Goal: Task Accomplishment & Management: Manage account settings

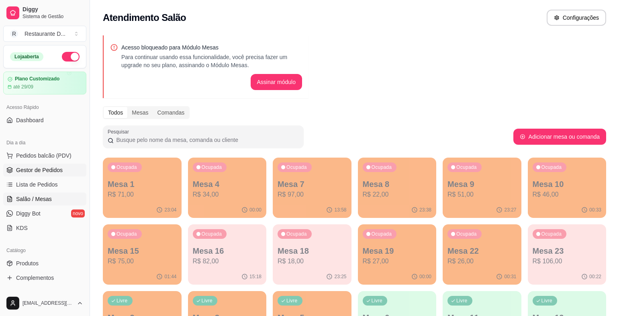
click at [56, 169] on span "Gestor de Pedidos" at bounding box center [39, 170] width 47 height 8
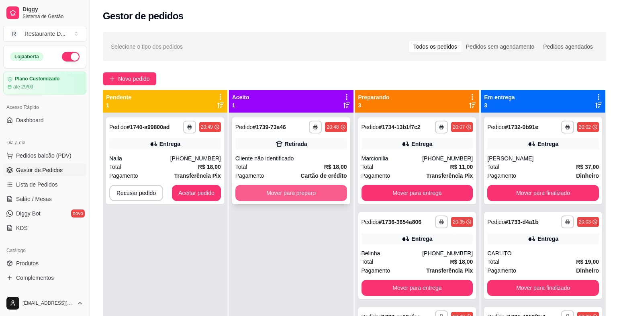
click at [264, 195] on button "Mover para preparo" at bounding box center [292, 193] width 112 height 16
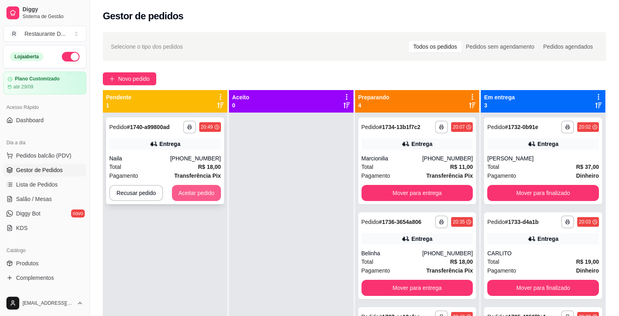
click at [187, 197] on button "Aceitar pedido" at bounding box center [196, 193] width 49 height 16
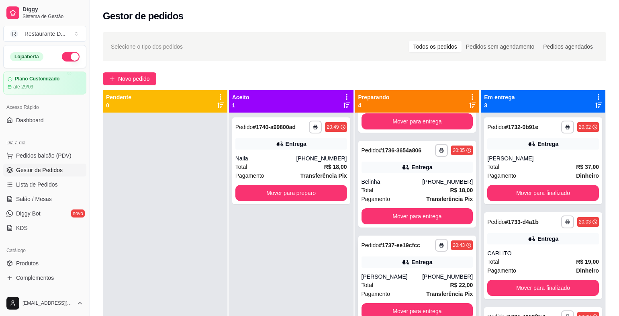
scroll to position [23, 0]
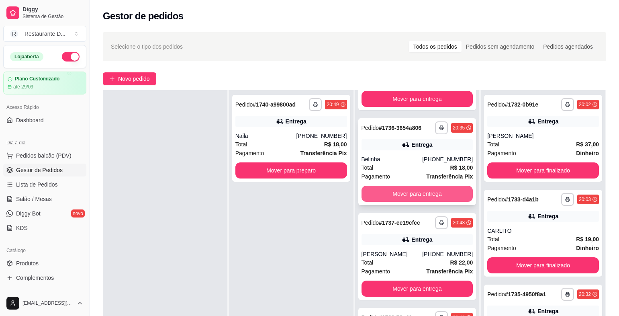
click at [415, 190] on button "Mover para entrega" at bounding box center [418, 194] width 112 height 16
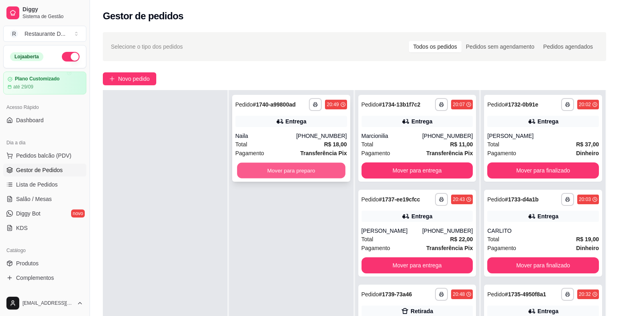
click at [292, 174] on button "Mover para preparo" at bounding box center [291, 171] width 108 height 16
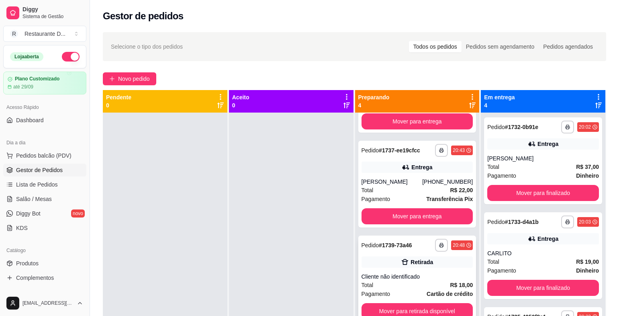
scroll to position [23, 0]
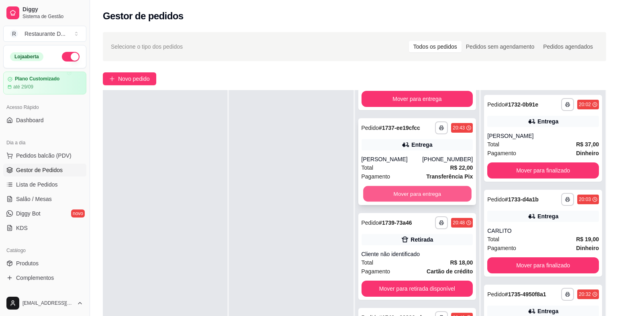
click at [401, 195] on button "Mover para entrega" at bounding box center [417, 194] width 108 height 16
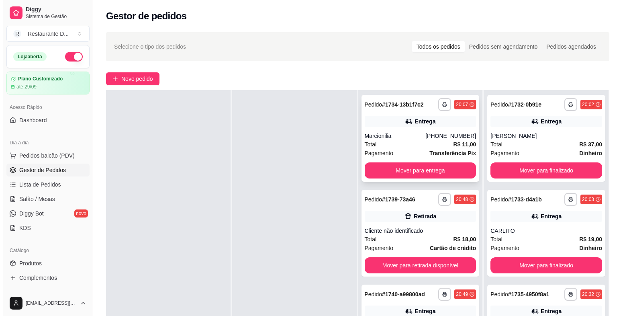
scroll to position [0, 0]
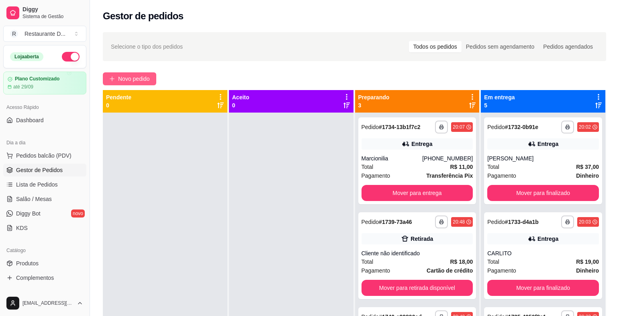
click at [133, 76] on span "Novo pedido" at bounding box center [134, 78] width 32 height 9
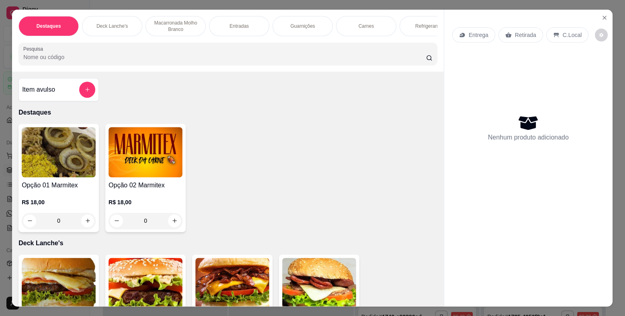
click at [144, 148] on img at bounding box center [146, 152] width 74 height 50
click at [65, 145] on img at bounding box center [59, 152] width 74 height 50
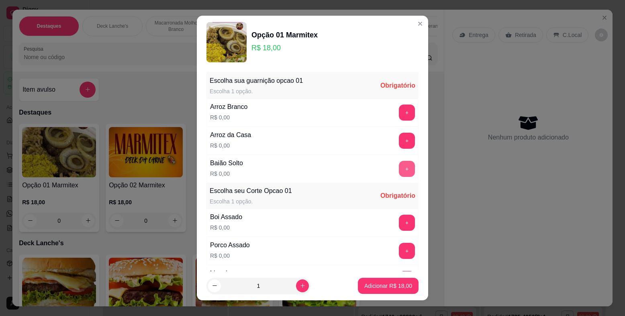
click at [399, 163] on button "+" at bounding box center [407, 169] width 16 height 16
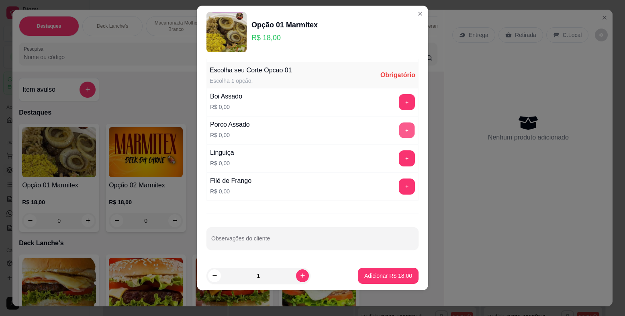
click at [399, 128] on button "+" at bounding box center [407, 131] width 16 height 16
click at [399, 157] on button "+" at bounding box center [407, 158] width 16 height 16
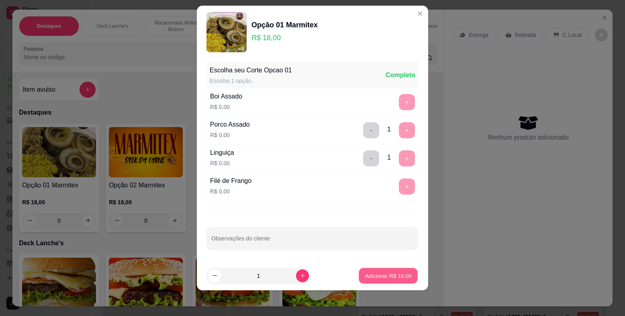
click at [396, 278] on p "Adicionar R$ 18,00" at bounding box center [388, 276] width 47 height 8
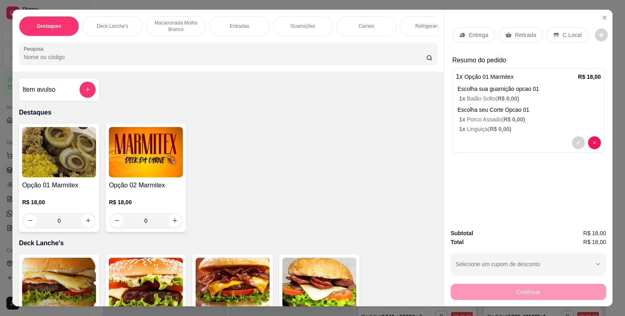
click at [469, 33] on p "Entrega" at bounding box center [479, 35] width 20 height 8
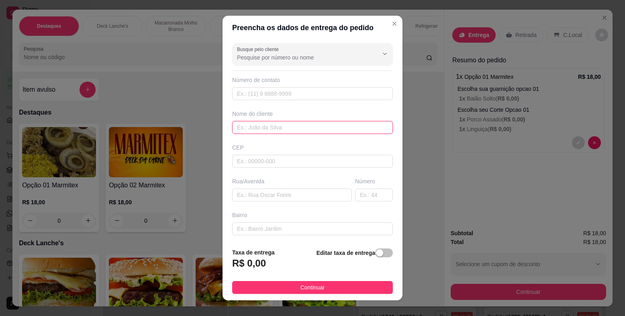
click at [261, 127] on input "text" at bounding box center [312, 127] width 161 height 13
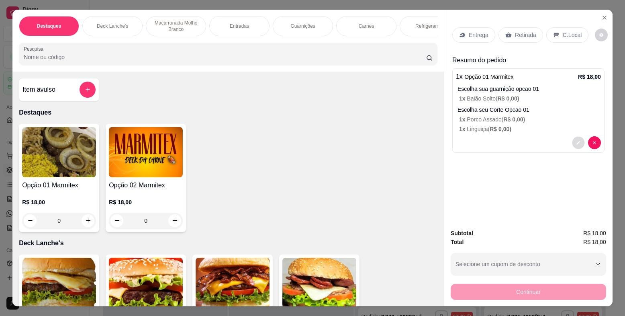
click at [576, 149] on button "decrease-product-quantity" at bounding box center [578, 142] width 12 height 12
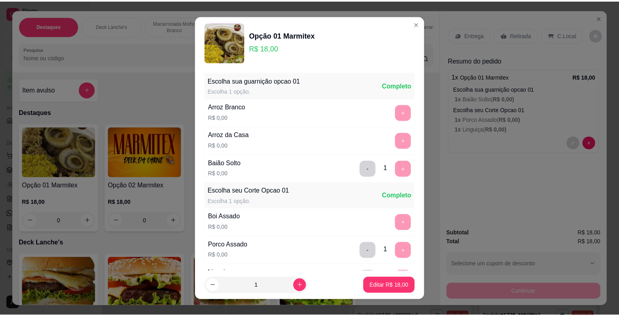
scroll to position [110, 0]
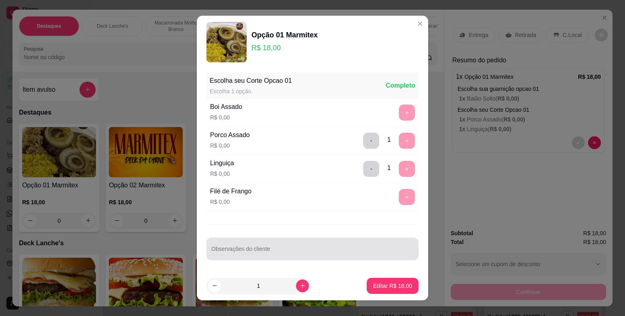
click at [263, 252] on input "Observações do cliente" at bounding box center [312, 252] width 203 height 8
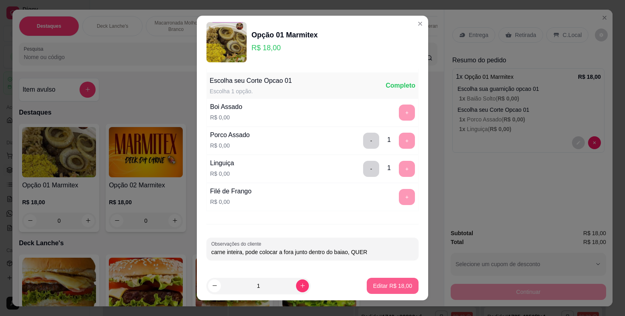
type input "carne inteira, pode colocar a fora junto dentro do baiao, QUER"
click at [401, 286] on p "Editar R$ 18,00" at bounding box center [392, 286] width 39 height 8
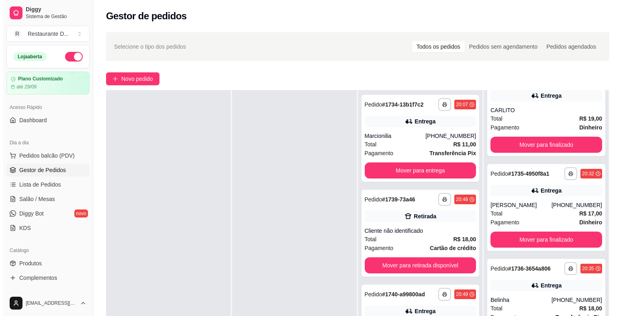
scroll to position [80, 0]
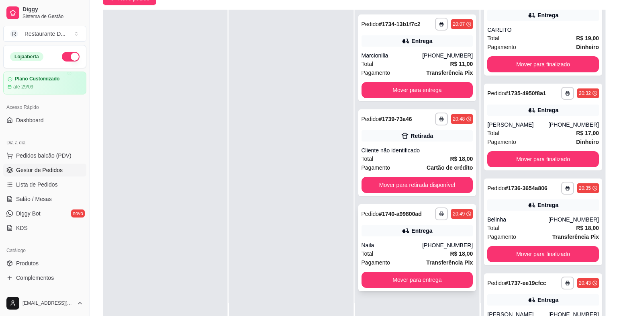
click at [400, 242] on div "Naila" at bounding box center [392, 245] width 61 height 8
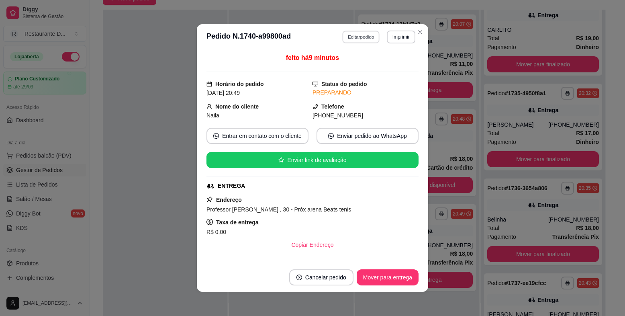
click at [348, 36] on button "Editar pedido" at bounding box center [361, 37] width 37 height 12
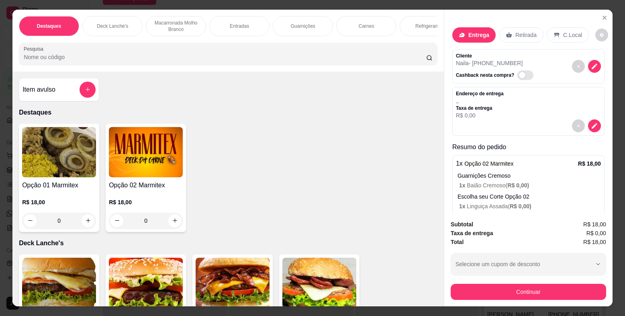
scroll to position [37, 0]
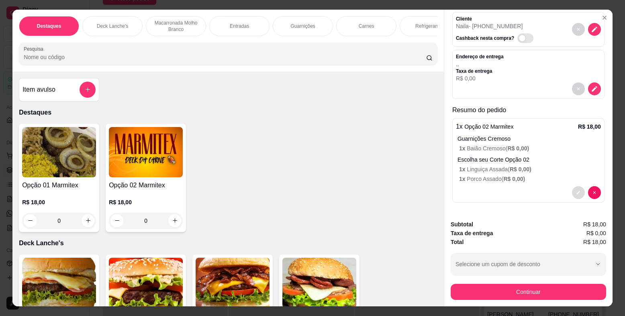
click at [572, 191] on button "decrease-product-quantity" at bounding box center [578, 192] width 13 height 13
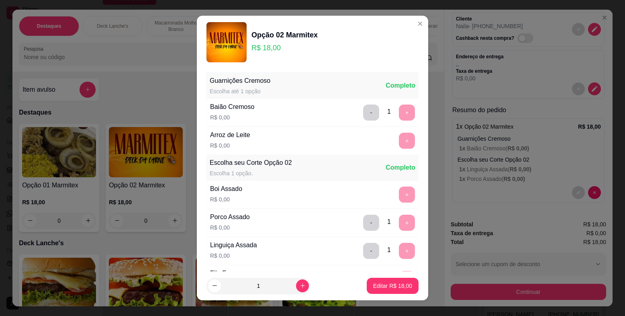
scroll to position [110, 0]
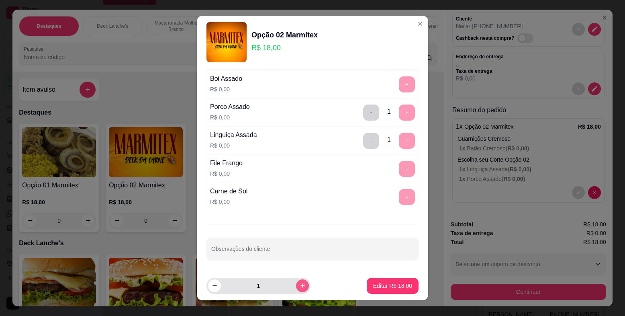
click at [296, 284] on button "increase-product-quantity" at bounding box center [302, 285] width 13 height 13
type input "2"
click at [387, 285] on p "Editar R$ 36,00" at bounding box center [392, 286] width 39 height 8
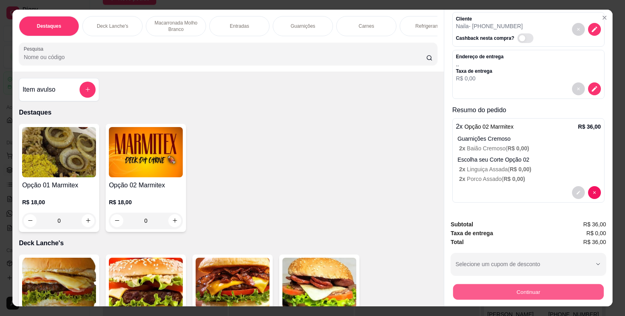
click at [468, 289] on button "Continuar" at bounding box center [528, 292] width 151 height 16
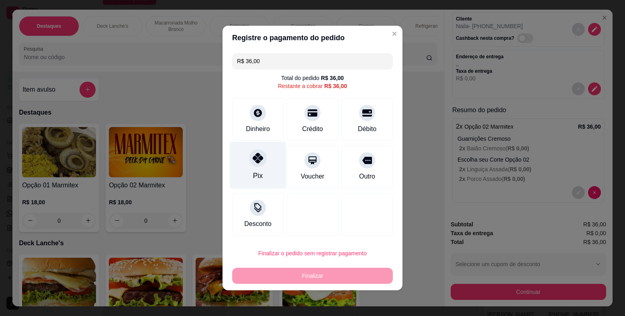
click at [258, 163] on icon at bounding box center [258, 158] width 10 height 10
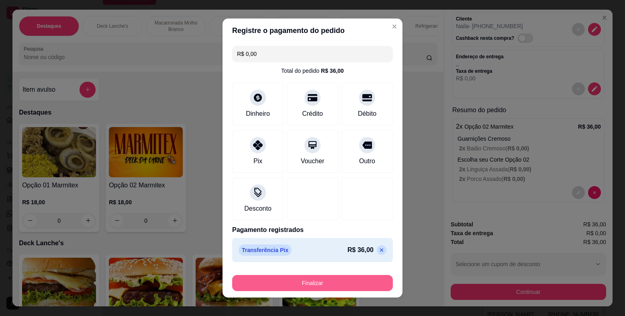
click at [342, 285] on button "Finalizar" at bounding box center [312, 283] width 161 height 16
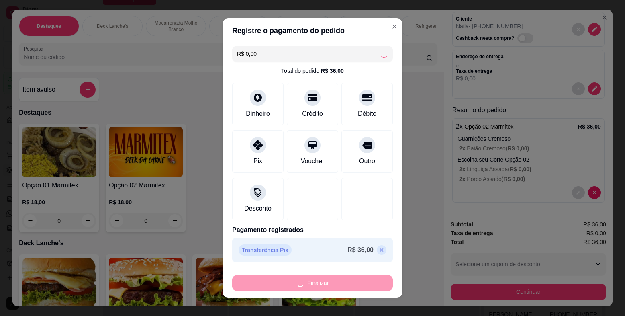
type input "-R$ 36,00"
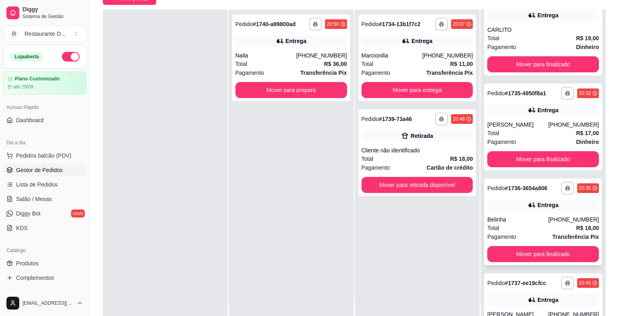
scroll to position [0, 0]
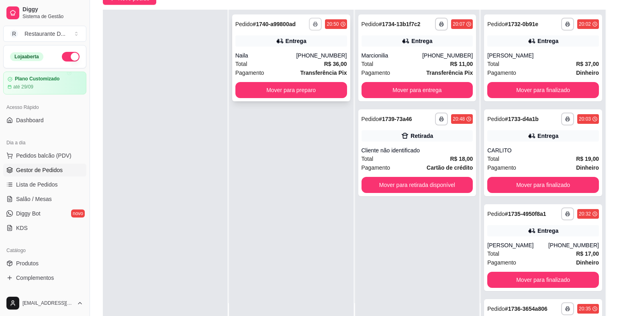
click at [313, 23] on icon "button" at bounding box center [315, 24] width 5 height 5
click at [313, 50] on button "IMPRESSORA" at bounding box center [293, 52] width 56 height 12
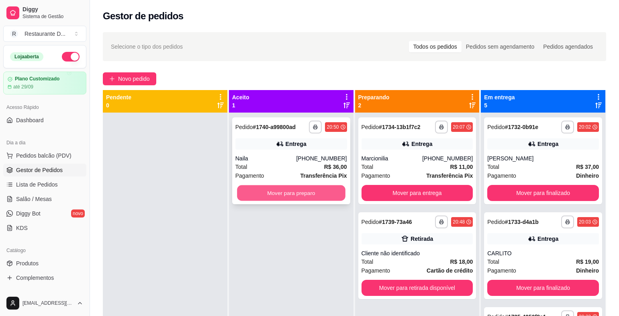
click at [269, 191] on button "Mover para preparo" at bounding box center [291, 193] width 108 height 16
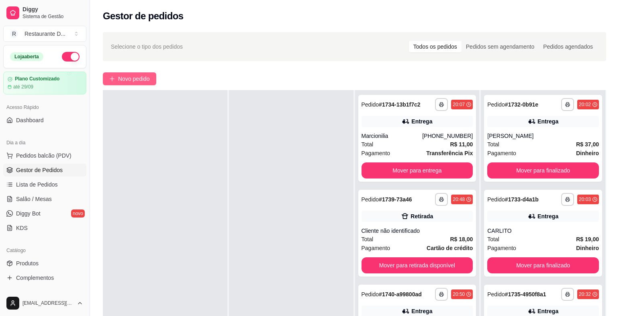
click at [144, 77] on span "Novo pedido" at bounding box center [134, 78] width 32 height 9
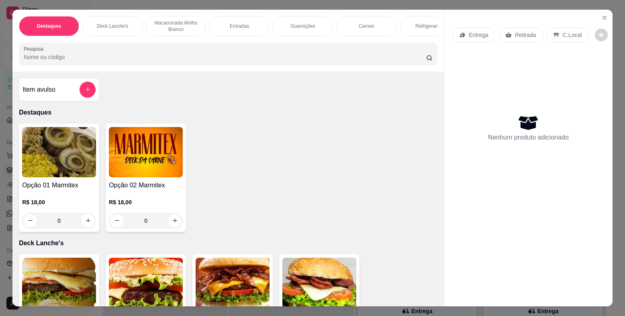
click at [74, 167] on img at bounding box center [59, 152] width 74 height 50
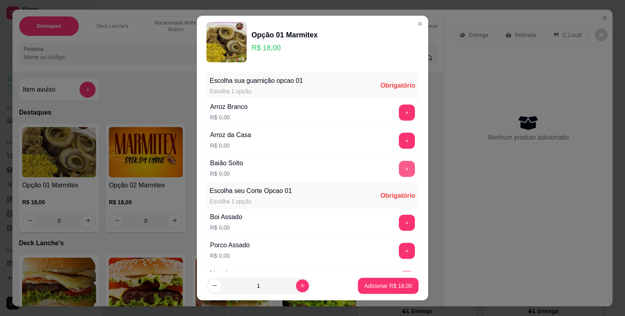
click at [399, 170] on button "+" at bounding box center [407, 169] width 16 height 16
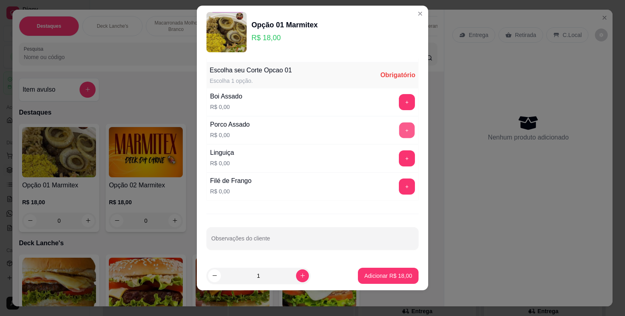
click at [399, 130] on button "+" at bounding box center [407, 131] width 16 height 16
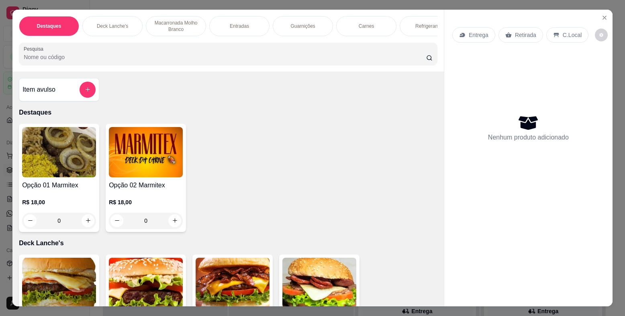
click at [62, 163] on img at bounding box center [59, 152] width 74 height 50
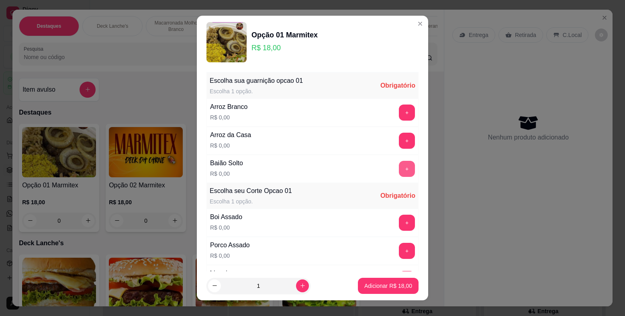
click at [399, 172] on button "+" at bounding box center [407, 169] width 16 height 16
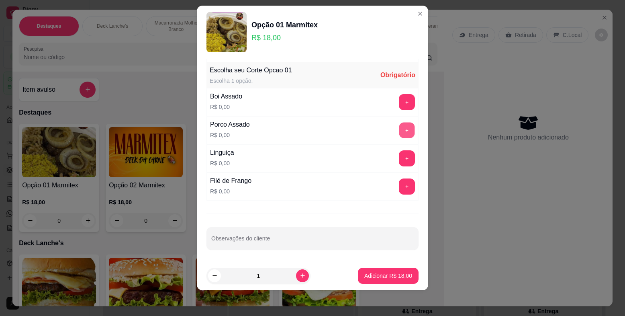
click at [399, 130] on button "+" at bounding box center [407, 131] width 16 height 16
click at [399, 156] on button "+" at bounding box center [407, 158] width 16 height 16
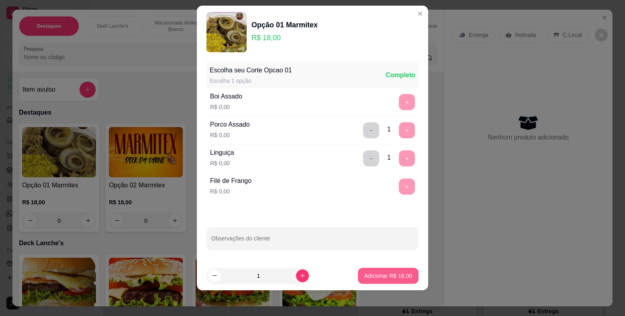
click at [380, 278] on p "Adicionar R$ 18,00" at bounding box center [389, 276] width 48 height 8
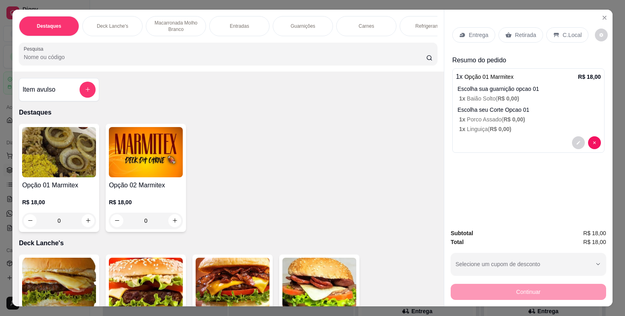
click at [483, 34] on p "Entrega" at bounding box center [479, 35] width 20 height 8
click at [576, 144] on icon "decrease-product-quantity" at bounding box center [578, 142] width 5 height 5
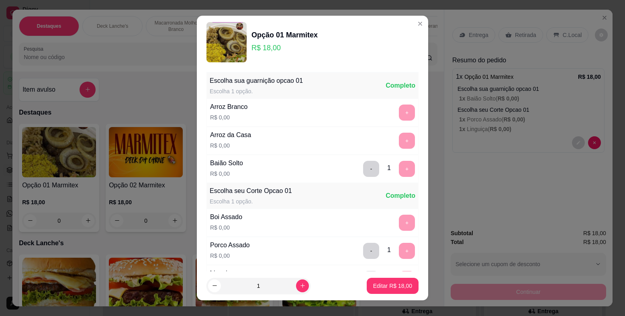
scroll to position [110, 0]
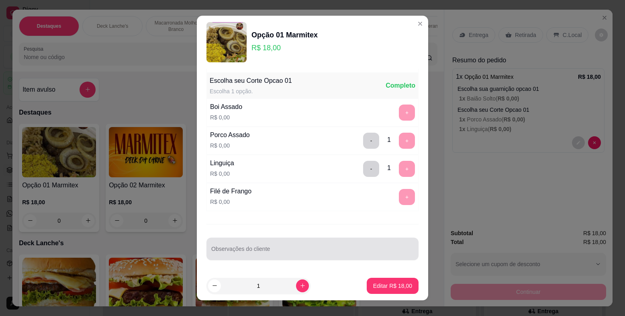
click at [271, 250] on input "Observações do cliente" at bounding box center [312, 252] width 203 height 8
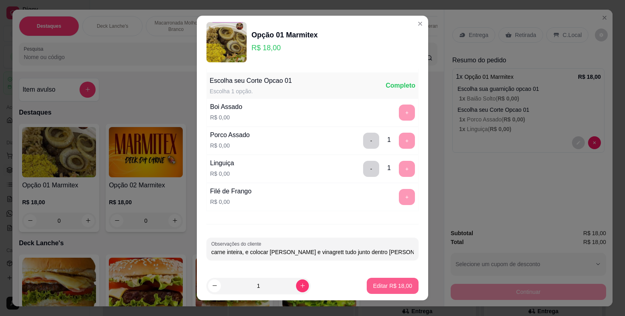
type input "carne inteira, e colocar [PERSON_NAME] e vinagrett tudo junto dentro [PERSON_NA…"
click at [373, 284] on p "Editar R$ 18,00" at bounding box center [392, 286] width 39 height 8
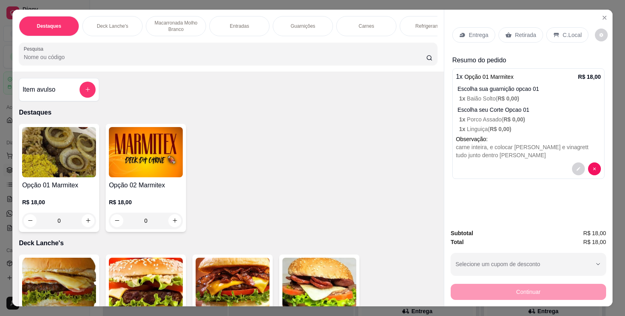
click at [483, 29] on div "Entrega" at bounding box center [474, 34] width 43 height 15
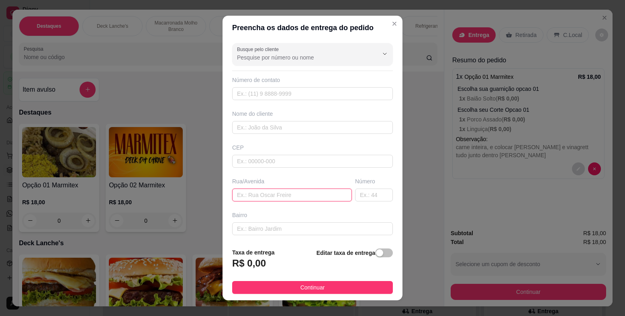
click at [306, 189] on input "text" at bounding box center [292, 194] width 120 height 13
type input "RUA [GEOGRAPHIC_DATA]"
click at [380, 201] on div "Busque pelo cliente Número de contato Nome do cliente CEP Rua/[GEOGRAPHIC_DATA]" at bounding box center [313, 140] width 180 height 201
click at [354, 188] on div "Número" at bounding box center [374, 189] width 41 height 24
click at [355, 193] on input "text" at bounding box center [374, 194] width 38 height 13
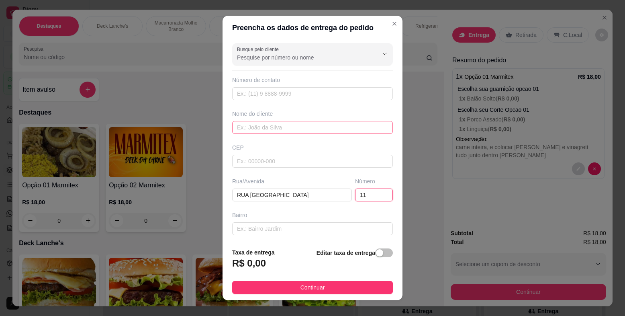
type input "11"
click at [238, 127] on input "text" at bounding box center [312, 127] width 161 height 13
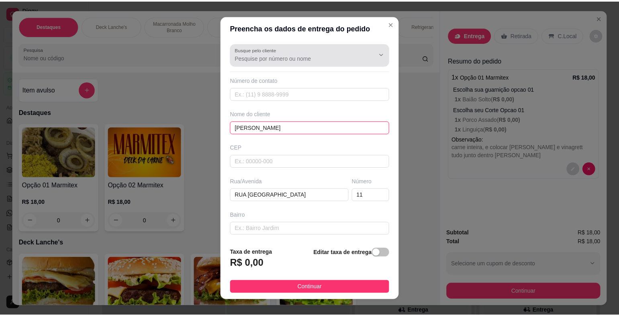
scroll to position [69, 0]
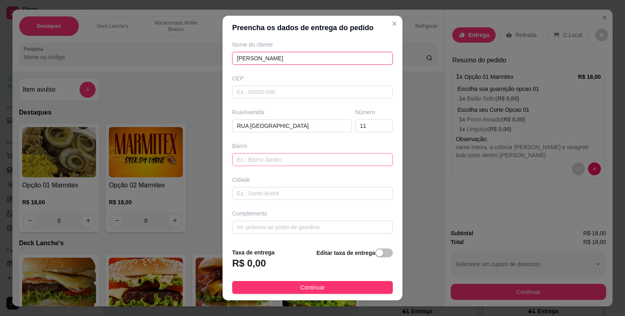
type input "[PERSON_NAME]"
click at [327, 160] on input "text" at bounding box center [312, 159] width 161 height 13
paste input "próximo a Marinaldo joiuma"
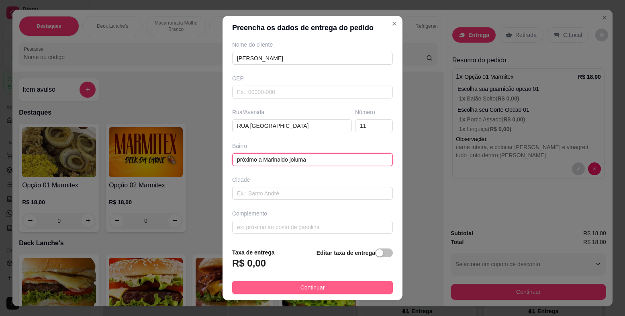
type input "próximo a Marinaldo joiuma"
click at [301, 290] on span "Continuar" at bounding box center [313, 287] width 25 height 9
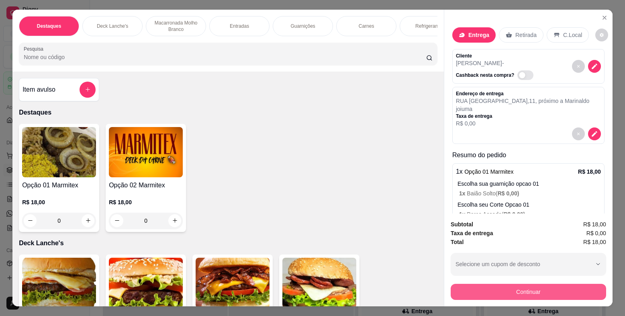
click at [511, 293] on button "Continuar" at bounding box center [529, 292] width 156 height 16
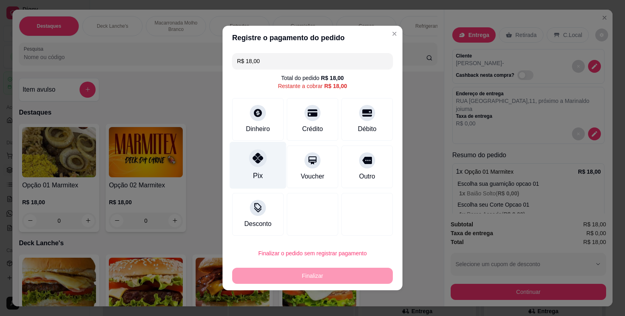
click at [259, 152] on div at bounding box center [258, 158] width 18 height 18
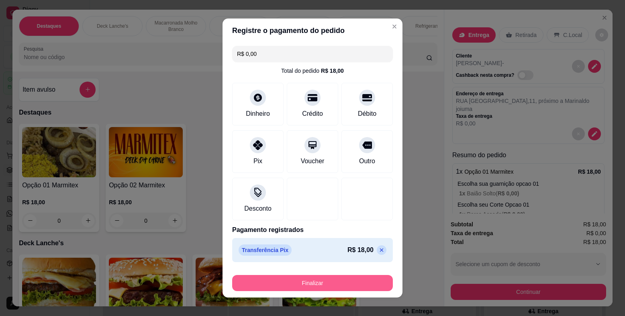
click at [292, 277] on button "Finalizar" at bounding box center [312, 283] width 161 height 16
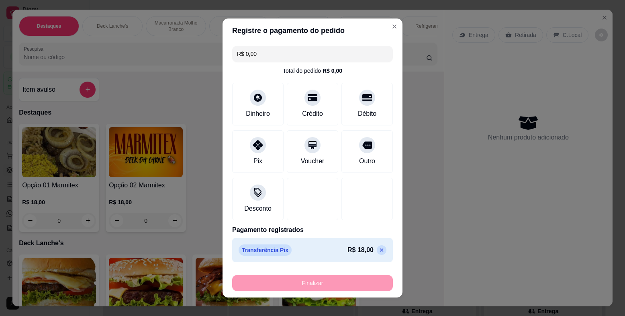
type input "-R$ 18,00"
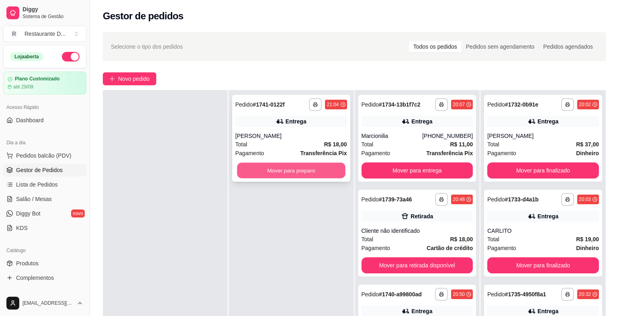
click at [268, 168] on button "Mover para preparo" at bounding box center [291, 171] width 108 height 16
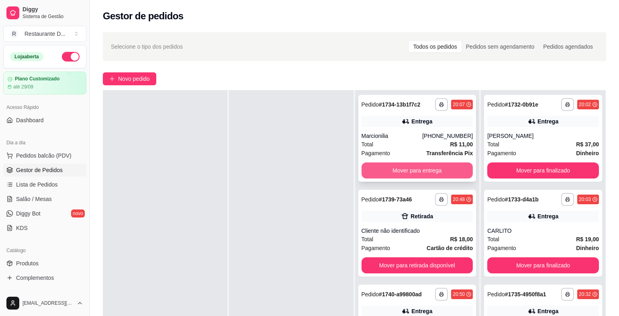
scroll to position [72, 0]
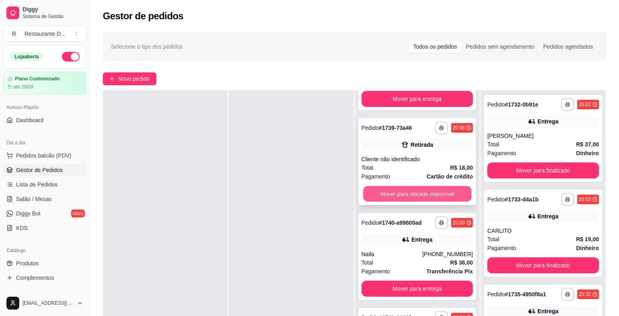
click at [405, 192] on button "Mover para retirada disponível" at bounding box center [417, 194] width 108 height 16
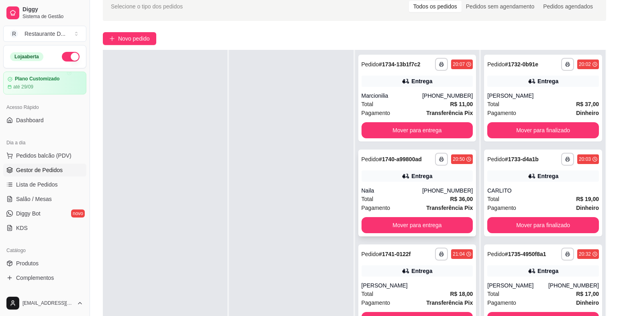
scroll to position [80, 0]
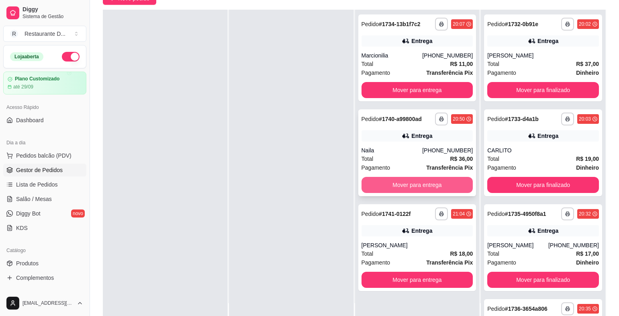
click at [396, 180] on button "Mover para entrega" at bounding box center [418, 185] width 112 height 16
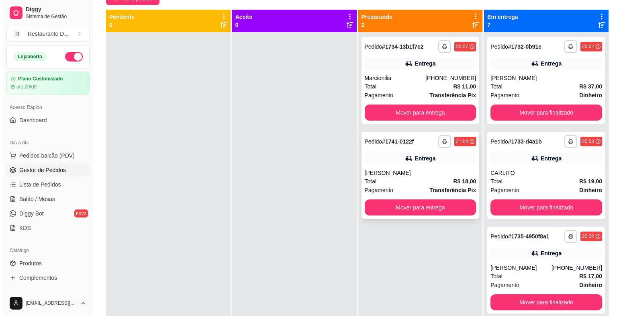
scroll to position [0, 0]
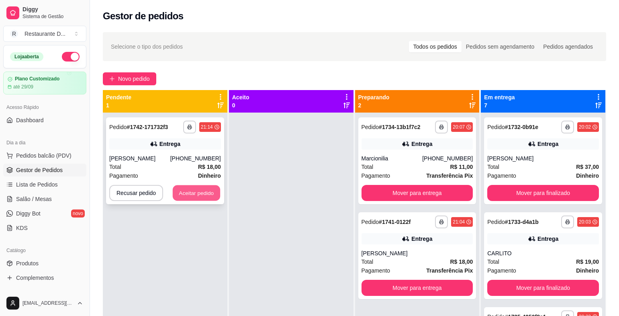
click at [204, 193] on button "Aceitar pedido" at bounding box center [196, 193] width 47 height 16
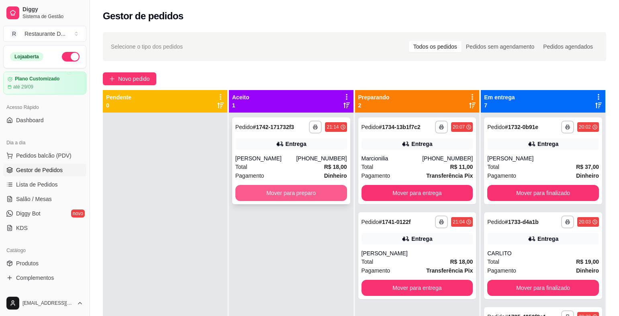
click at [262, 197] on button "Mover para preparo" at bounding box center [292, 193] width 112 height 16
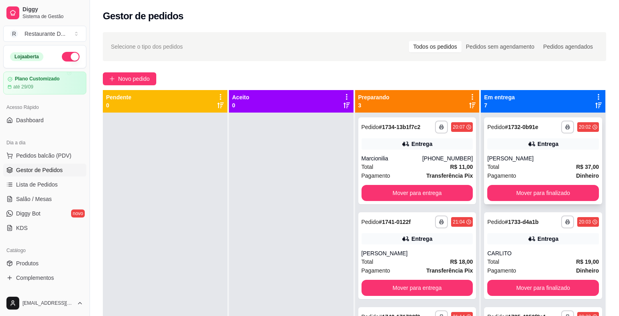
click at [536, 162] on div "[PERSON_NAME]" at bounding box center [543, 158] width 112 height 8
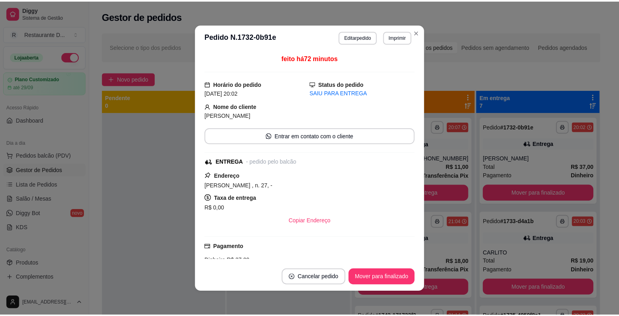
scroll to position [80, 0]
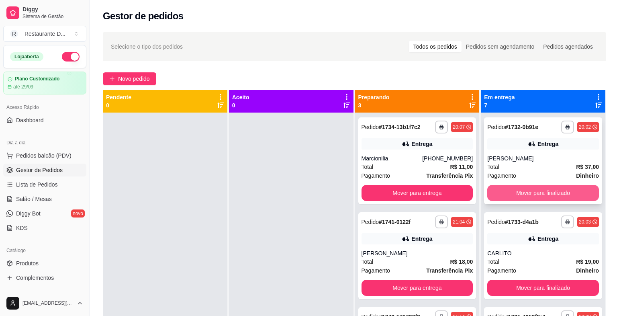
click at [575, 192] on button "Mover para finalizado" at bounding box center [543, 193] width 112 height 16
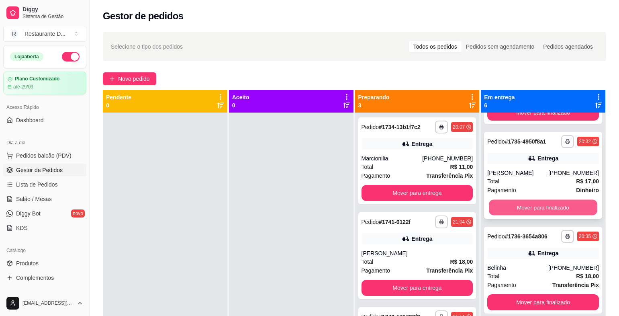
click at [572, 210] on button "Mover para finalizado" at bounding box center [543, 208] width 108 height 16
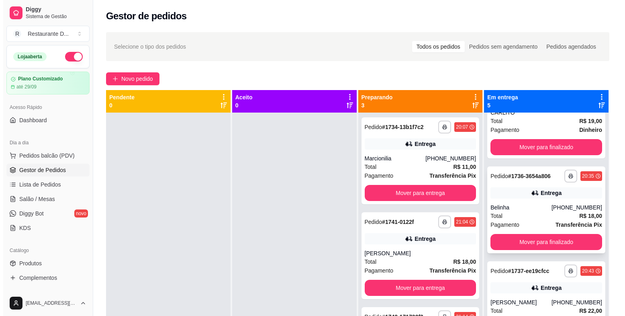
scroll to position [0, 0]
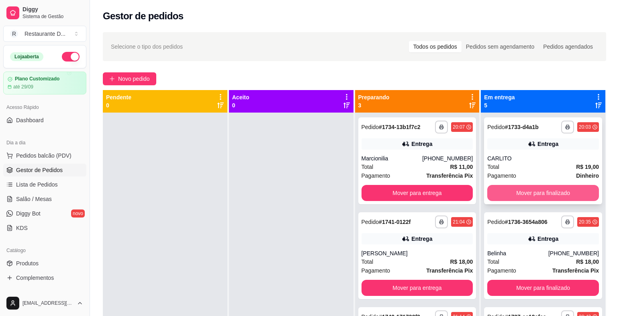
click at [541, 166] on div "Total R$ 19,00" at bounding box center [543, 166] width 112 height 9
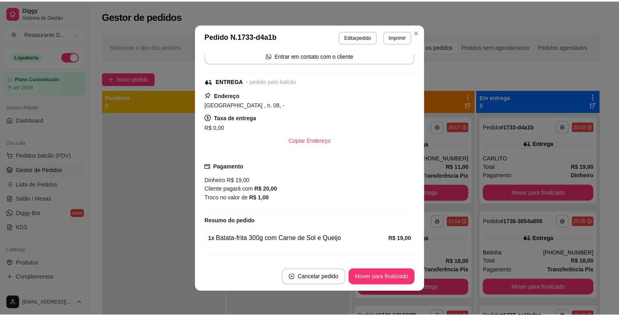
scroll to position [100, 0]
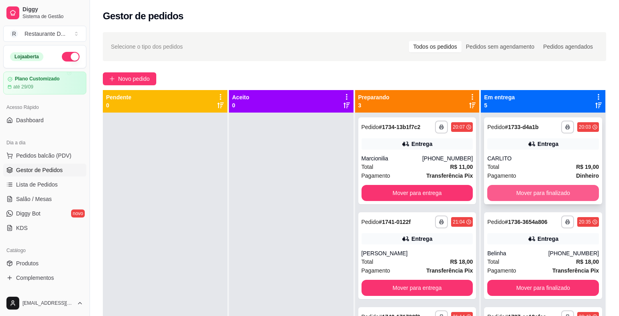
click at [510, 197] on button "Mover para finalizado" at bounding box center [543, 193] width 112 height 16
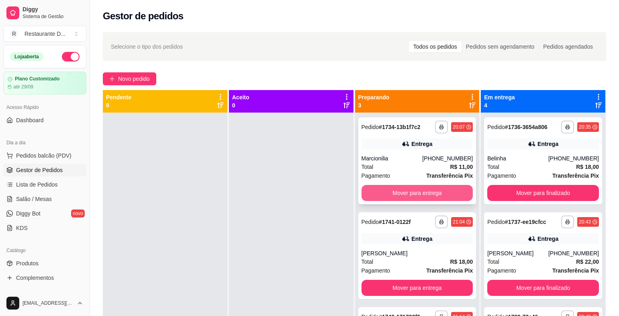
click at [455, 187] on button "Mover para entrega" at bounding box center [418, 193] width 112 height 16
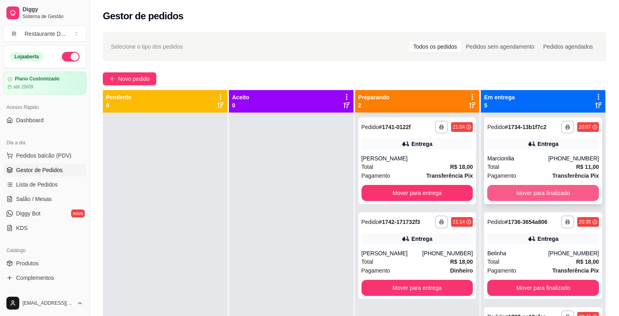
click at [520, 190] on button "Mover para finalizado" at bounding box center [543, 193] width 112 height 16
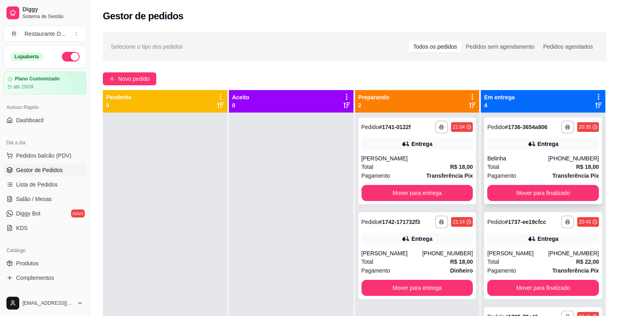
click at [543, 202] on div "**********" at bounding box center [543, 160] width 118 height 87
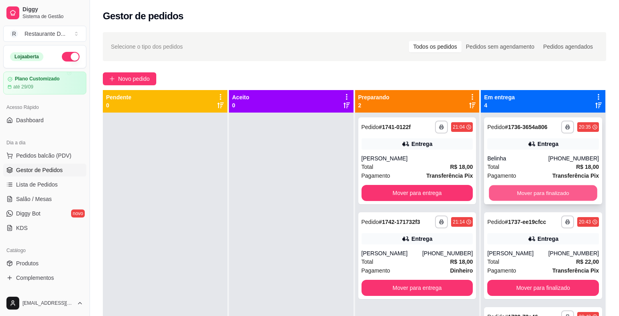
click at [537, 197] on button "Mover para finalizado" at bounding box center [543, 193] width 108 height 16
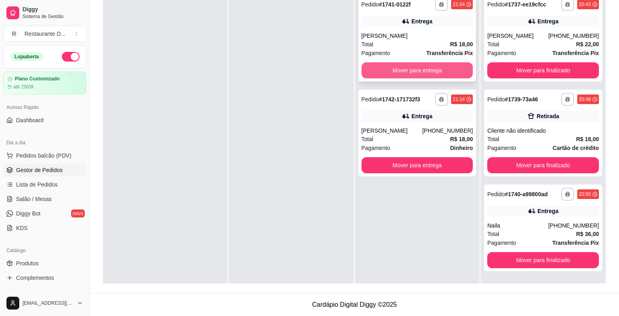
scroll to position [0, 0]
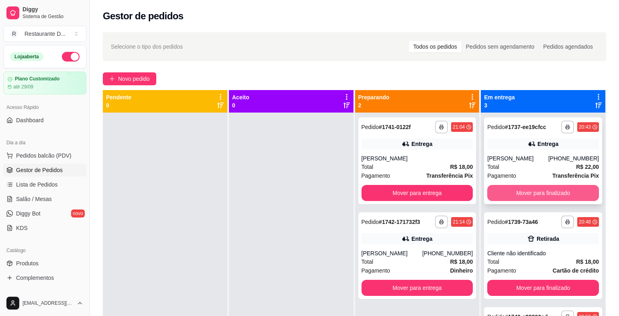
click at [563, 193] on button "Mover para finalizado" at bounding box center [543, 193] width 112 height 16
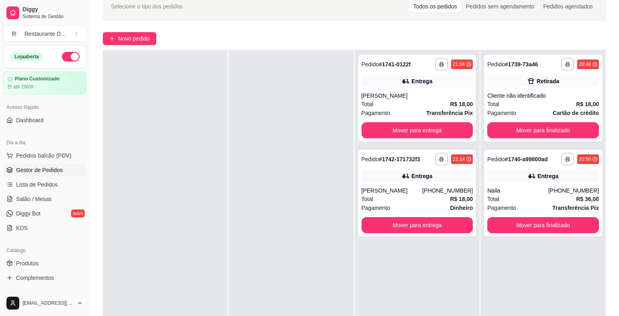
scroll to position [80, 0]
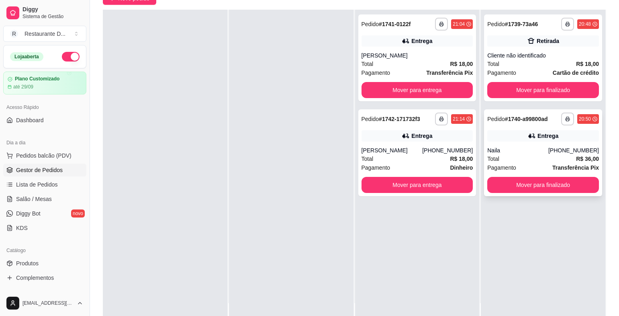
click at [557, 190] on button "Mover para finalizado" at bounding box center [543, 185] width 112 height 16
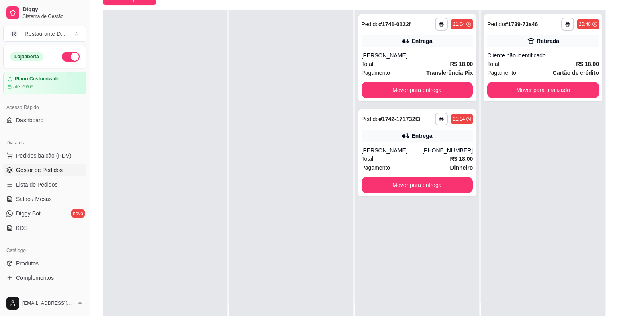
scroll to position [0, 0]
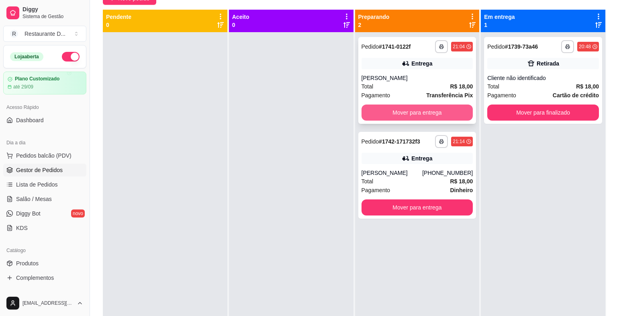
click at [380, 111] on button "Mover para entrega" at bounding box center [418, 112] width 112 height 16
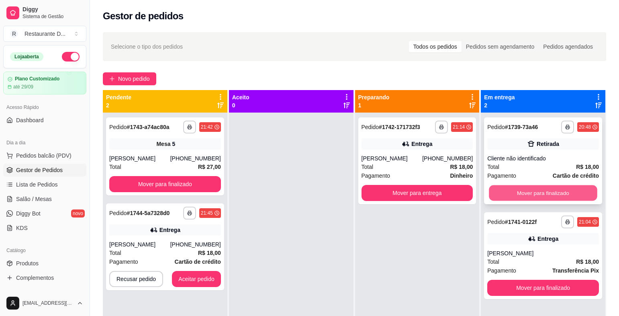
click at [561, 188] on button "Mover para finalizado" at bounding box center [543, 193] width 108 height 16
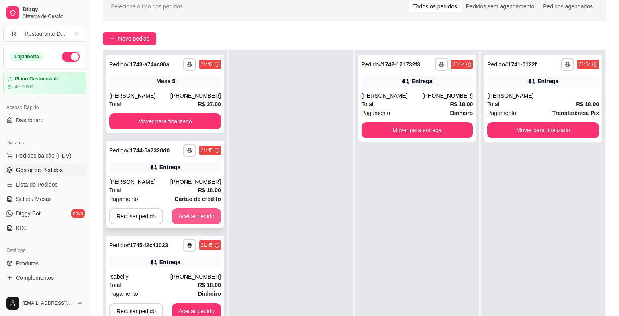
scroll to position [121, 0]
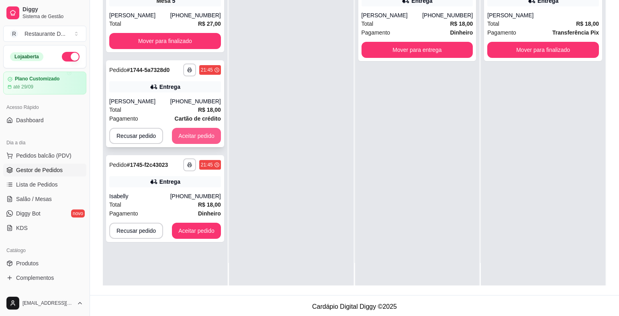
click at [195, 133] on button "Aceitar pedido" at bounding box center [196, 136] width 49 height 16
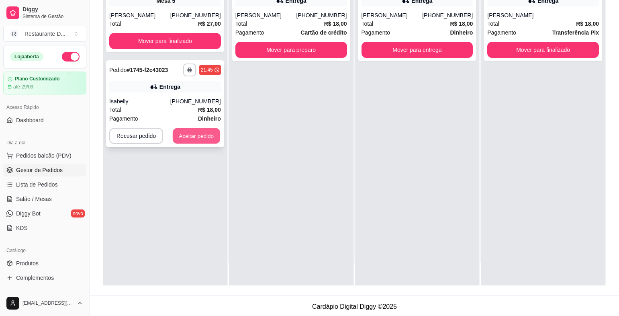
click at [194, 138] on button "Aceitar pedido" at bounding box center [196, 136] width 47 height 16
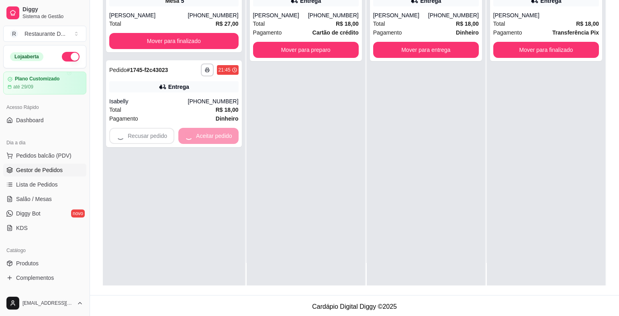
scroll to position [0, 0]
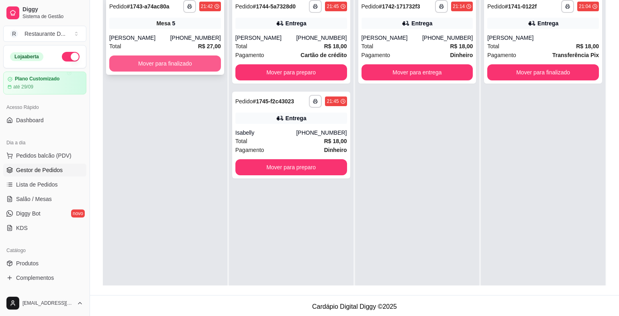
click at [195, 65] on button "Mover para finalizado" at bounding box center [165, 63] width 112 height 16
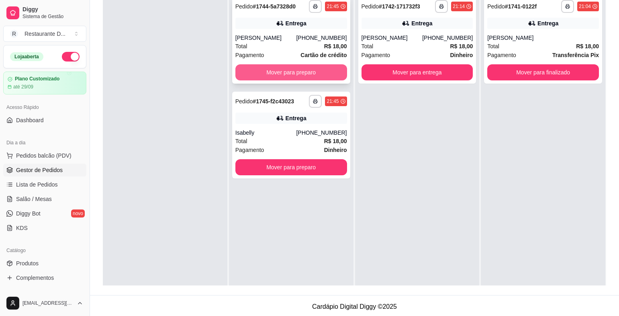
click at [270, 67] on button "Mover para preparo" at bounding box center [292, 72] width 112 height 16
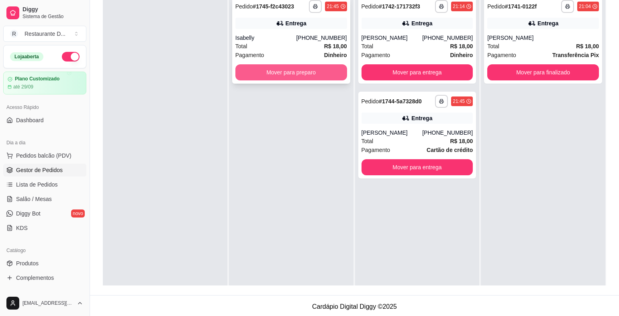
click at [270, 71] on button "Mover para preparo" at bounding box center [292, 72] width 112 height 16
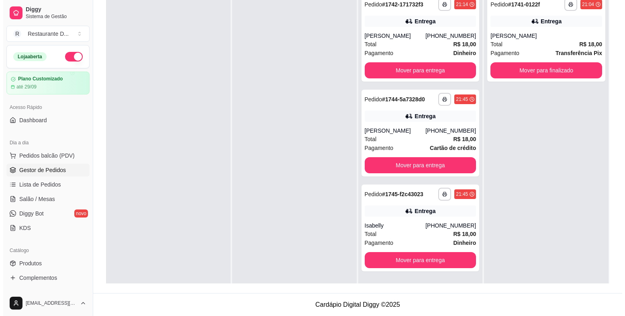
scroll to position [2, 0]
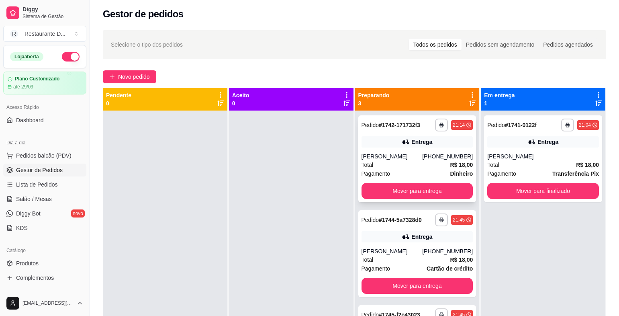
click at [402, 158] on div "[PERSON_NAME]" at bounding box center [392, 156] width 61 height 8
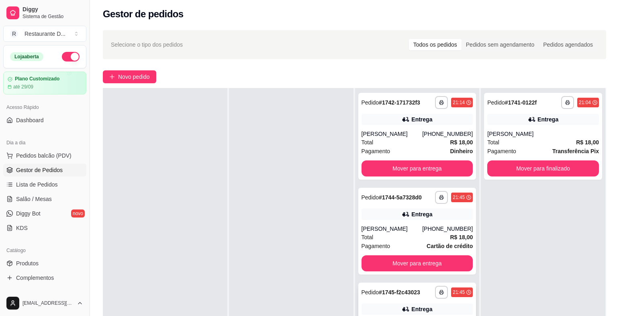
scroll to position [0, 0]
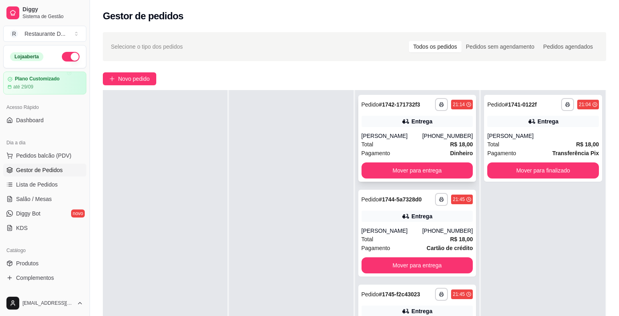
click at [399, 139] on div "[PERSON_NAME]" at bounding box center [392, 136] width 61 height 8
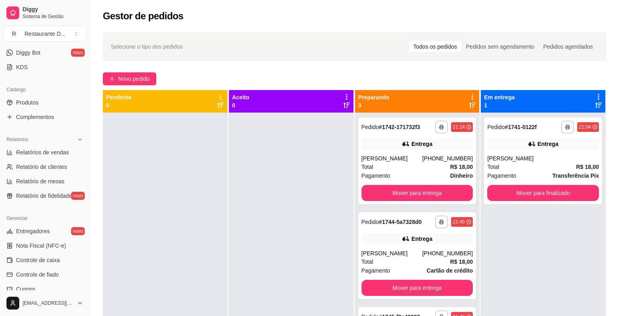
scroll to position [262, 0]
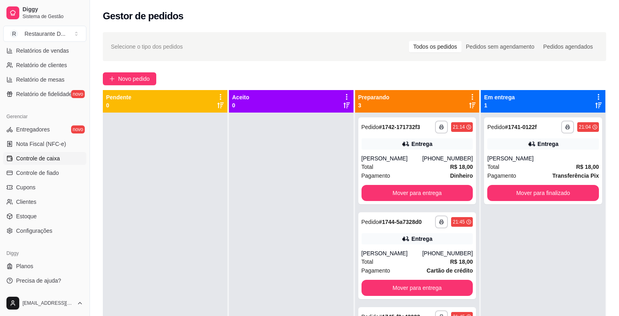
click at [41, 162] on span "Controle de caixa" at bounding box center [38, 158] width 44 height 8
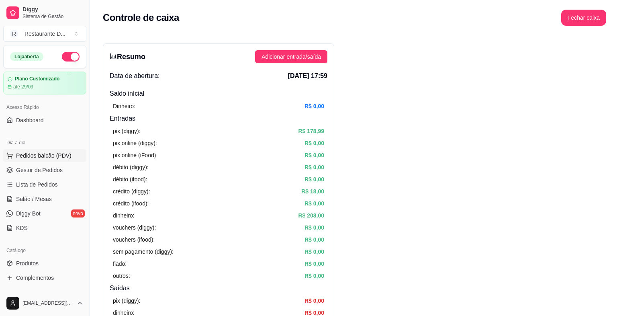
click at [60, 159] on span "Pedidos balcão (PDV)" at bounding box center [43, 156] width 55 height 8
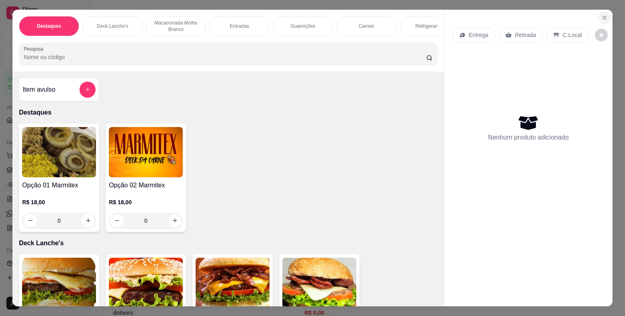
click at [598, 17] on button "Close" at bounding box center [604, 17] width 13 height 13
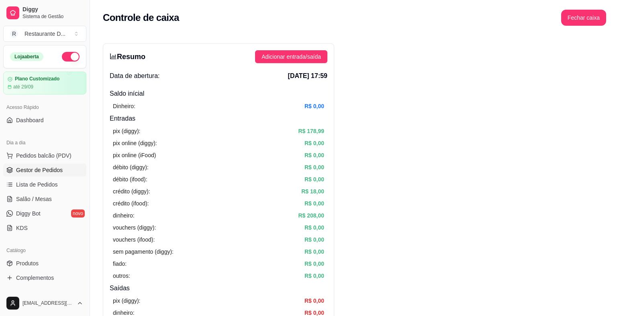
click at [28, 167] on span "Gestor de Pedidos" at bounding box center [39, 170] width 47 height 8
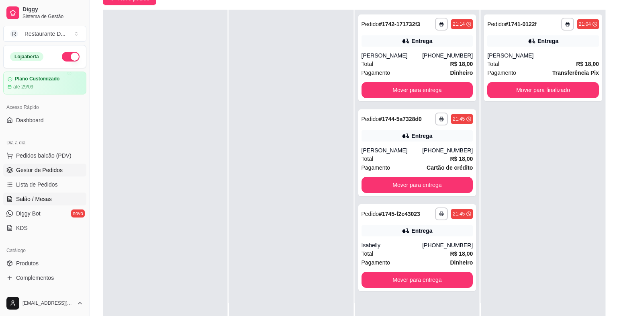
click at [37, 201] on span "Salão / Mesas" at bounding box center [34, 199] width 36 height 8
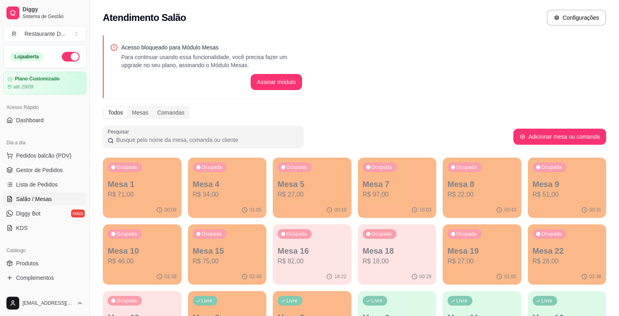
click at [555, 164] on div "Ocupada" at bounding box center [550, 167] width 34 height 10
click at [260, 187] on p "Mesa 4" at bounding box center [227, 183] width 69 height 11
click at [46, 173] on span "Gestor de Pedidos" at bounding box center [39, 170] width 47 height 8
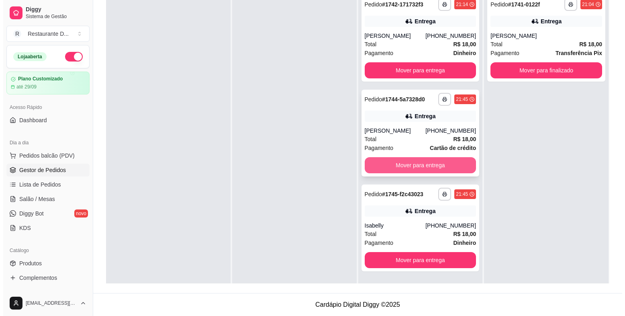
scroll to position [42, 0]
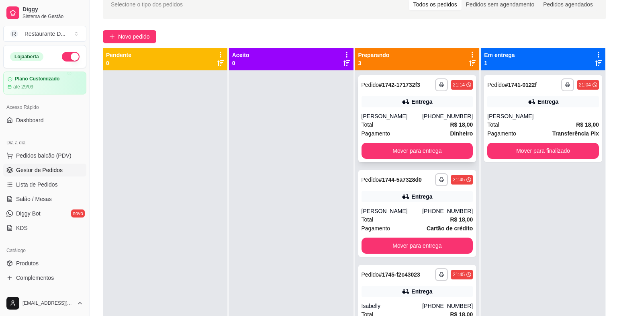
click at [414, 109] on div "**********" at bounding box center [417, 118] width 118 height 87
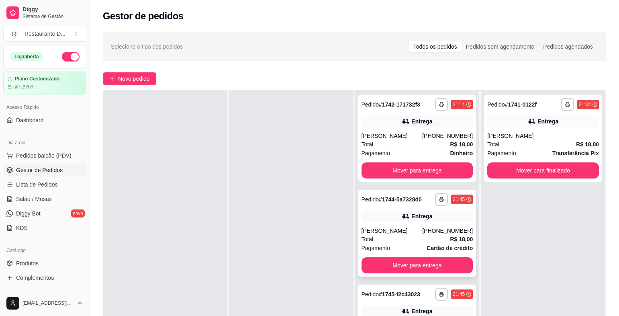
scroll to position [0, 0]
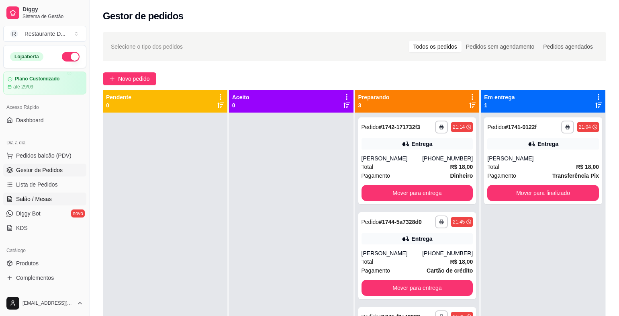
click at [65, 195] on link "Salão / Mesas" at bounding box center [44, 199] width 83 height 13
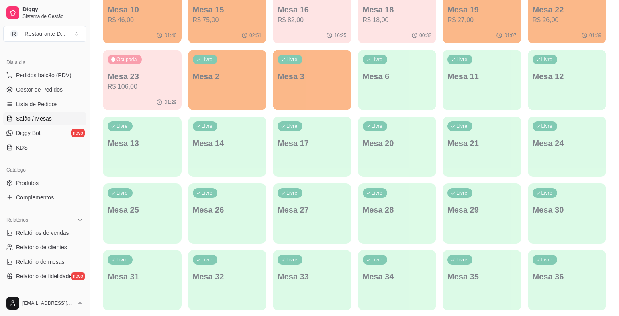
scroll to position [161, 0]
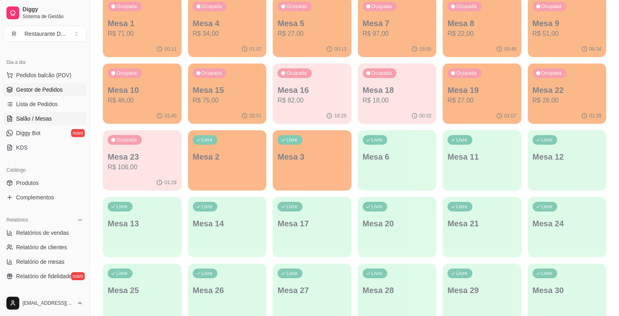
click at [36, 86] on span "Gestor de Pedidos" at bounding box center [39, 90] width 47 height 8
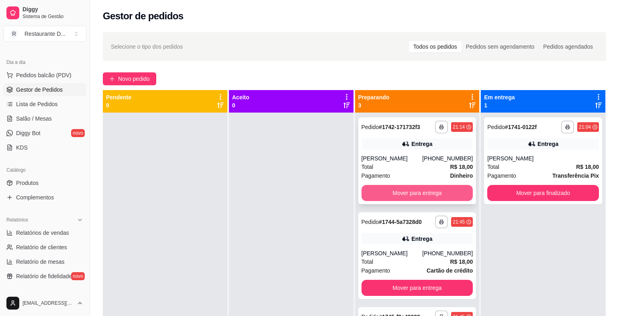
click at [418, 195] on button "Mover para entrega" at bounding box center [418, 193] width 112 height 16
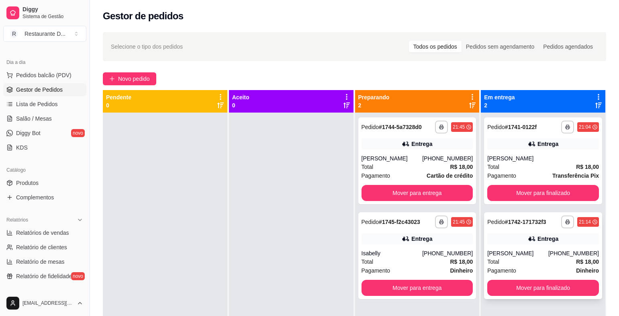
click at [510, 263] on div "Total R$ 18,00" at bounding box center [543, 261] width 112 height 9
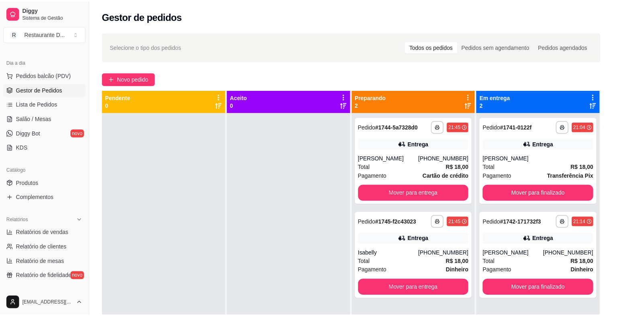
scroll to position [80, 0]
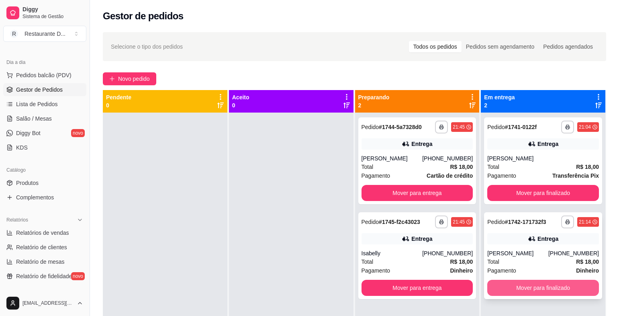
click at [523, 283] on button "Mover para finalizado" at bounding box center [543, 288] width 112 height 16
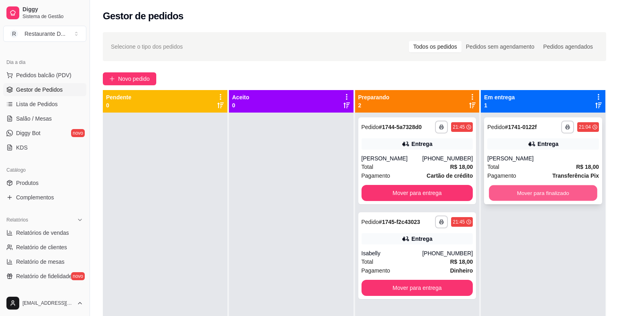
click at [577, 189] on button "Mover para finalizado" at bounding box center [543, 193] width 108 height 16
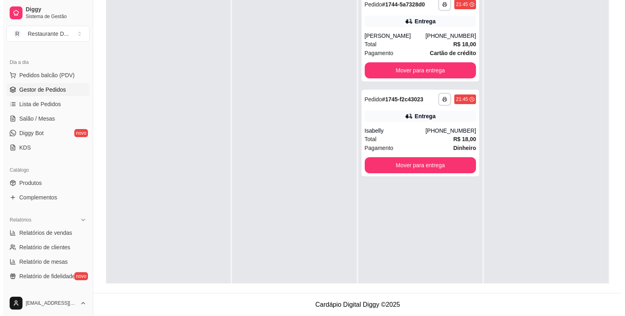
scroll to position [0, 0]
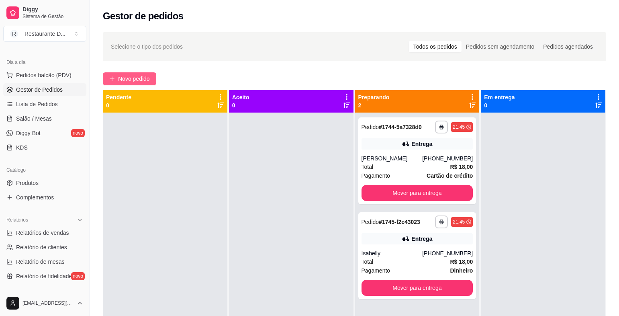
click at [150, 81] on button "Novo pedido" at bounding box center [129, 78] width 53 height 13
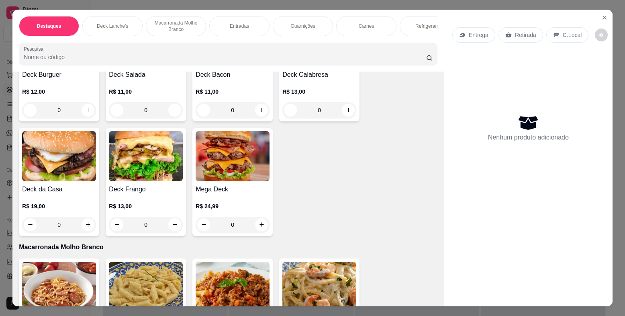
scroll to position [80, 0]
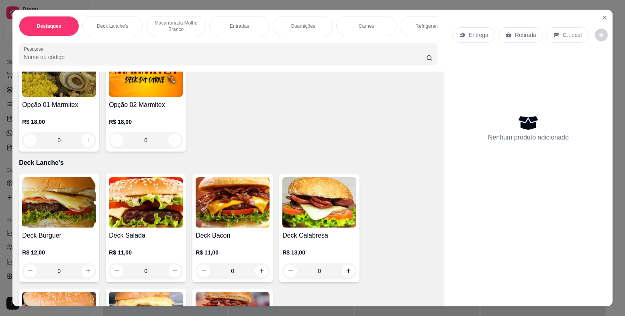
click at [162, 140] on div "0" at bounding box center [146, 140] width 74 height 16
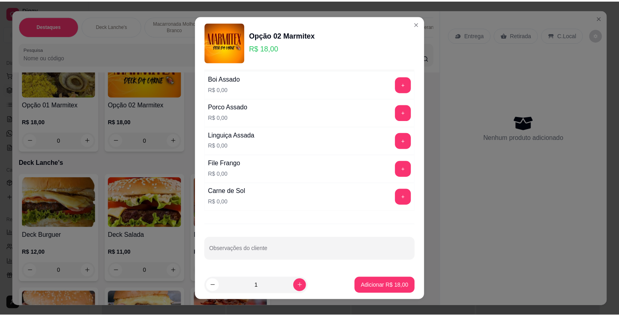
scroll to position [10, 0]
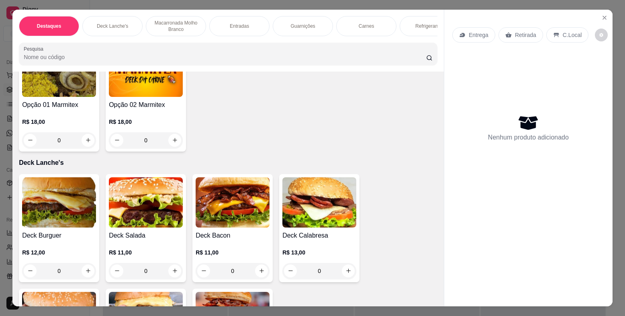
click at [63, 94] on img at bounding box center [59, 72] width 74 height 50
click at [602, 16] on icon "Close" at bounding box center [605, 17] width 6 height 6
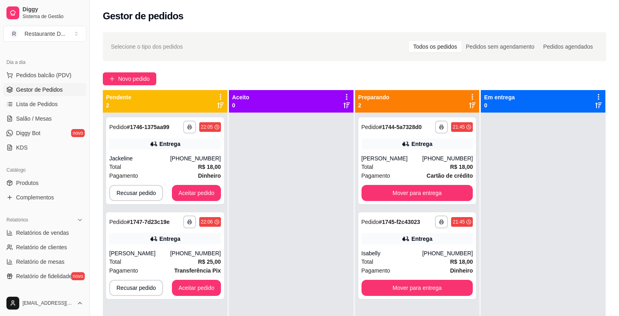
scroll to position [80, 0]
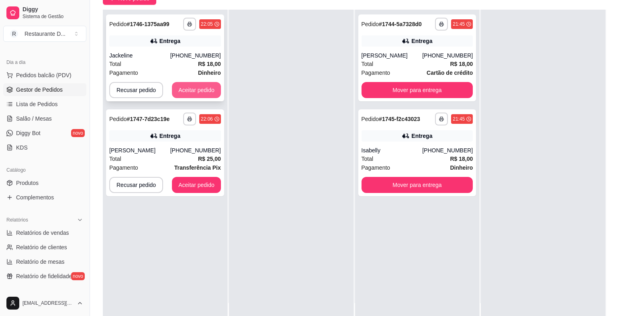
click at [199, 88] on button "Aceitar pedido" at bounding box center [196, 90] width 49 height 16
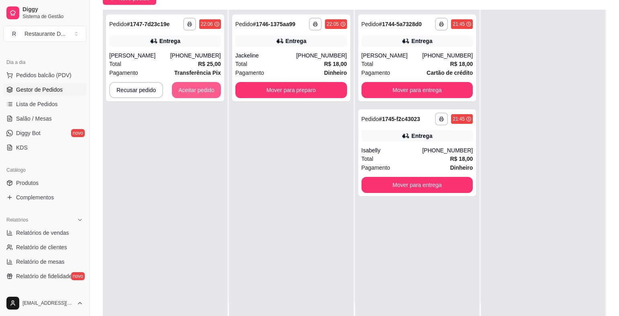
click at [199, 88] on button "Aceitar pedido" at bounding box center [196, 90] width 49 height 16
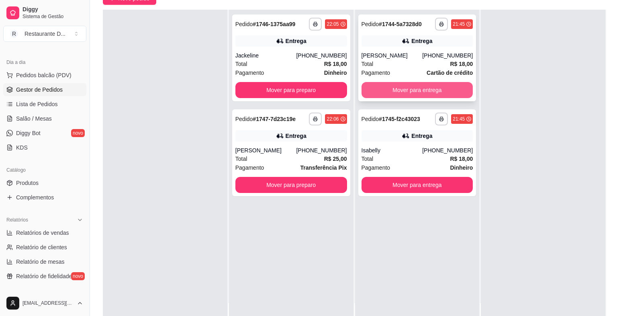
click at [373, 92] on button "Mover para entrega" at bounding box center [418, 90] width 112 height 16
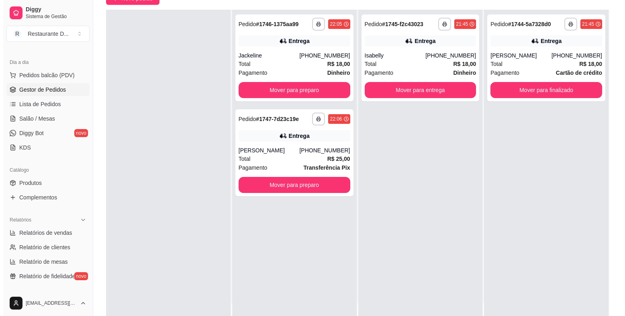
scroll to position [0, 0]
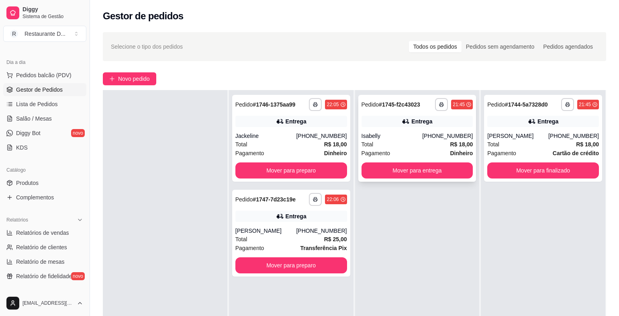
click at [443, 136] on div "[PHONE_NUMBER]" at bounding box center [447, 136] width 51 height 8
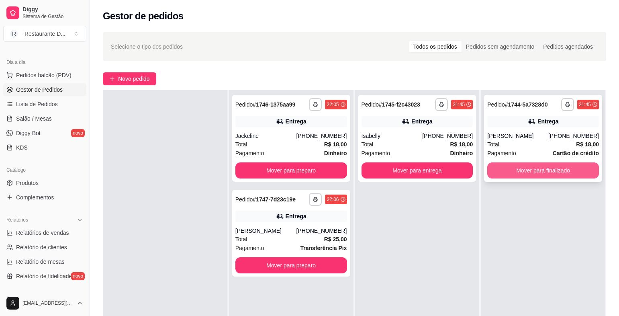
click at [563, 170] on button "Mover para finalizado" at bounding box center [543, 170] width 112 height 16
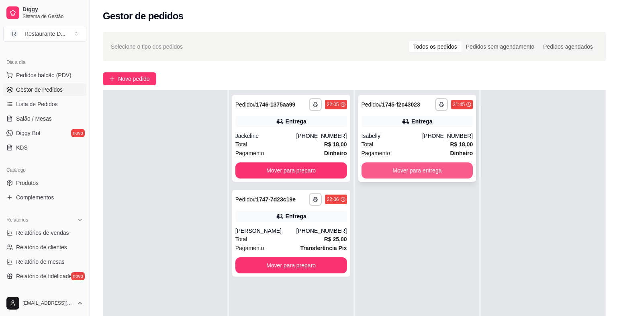
click at [367, 167] on button "Mover para entrega" at bounding box center [418, 170] width 112 height 16
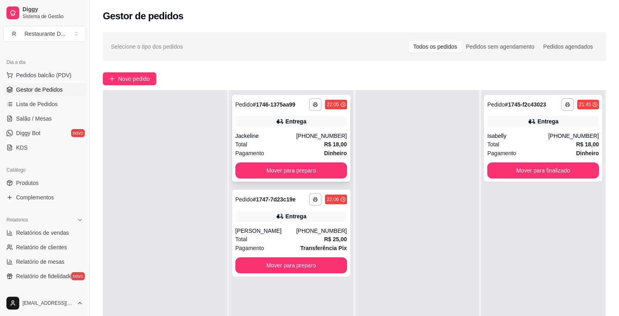
click at [333, 170] on button "Mover para preparo" at bounding box center [292, 170] width 112 height 16
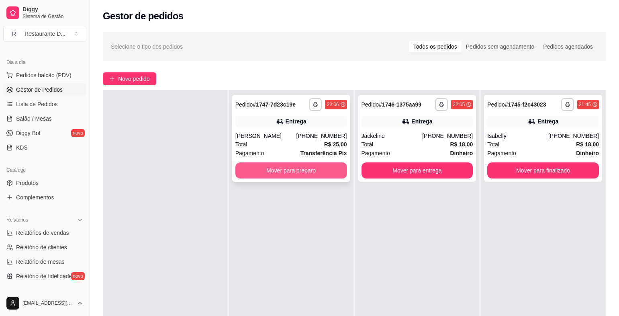
click at [333, 171] on button "Mover para preparo" at bounding box center [292, 170] width 112 height 16
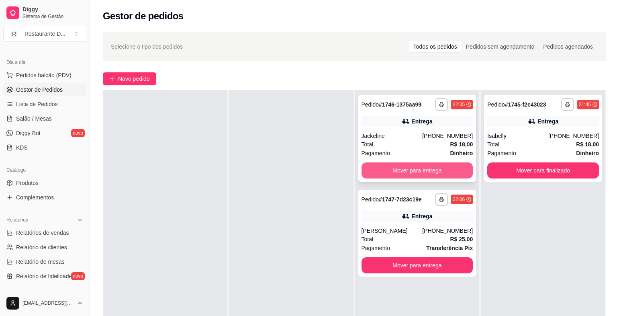
click at [397, 170] on button "Mover para entrega" at bounding box center [418, 170] width 112 height 16
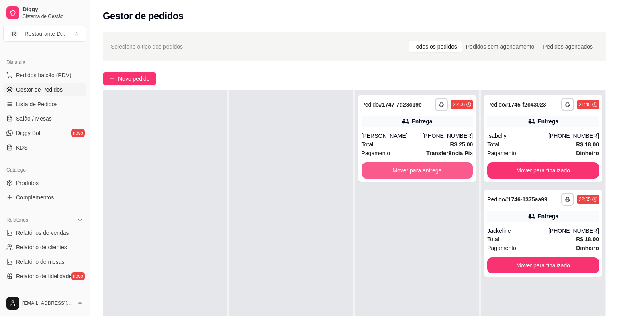
click at [397, 170] on button "Mover para entrega" at bounding box center [418, 170] width 112 height 16
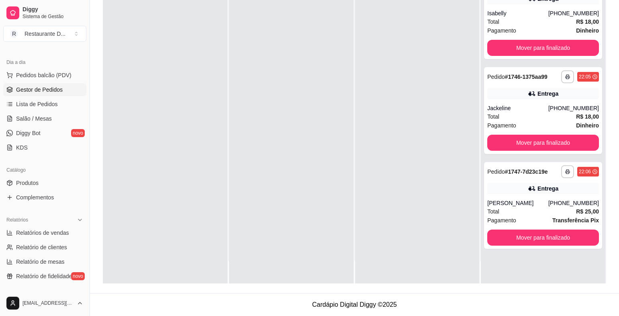
scroll to position [262, 0]
